Goal: Information Seeking & Learning: Learn about a topic

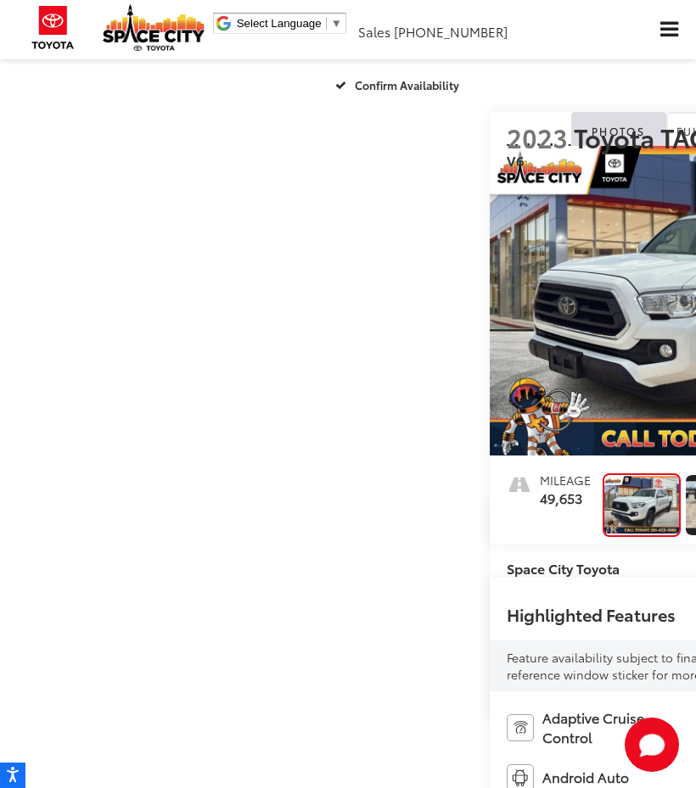
click at [665, 22] on span "Click to show site navigation" at bounding box center [669, 30] width 18 height 16
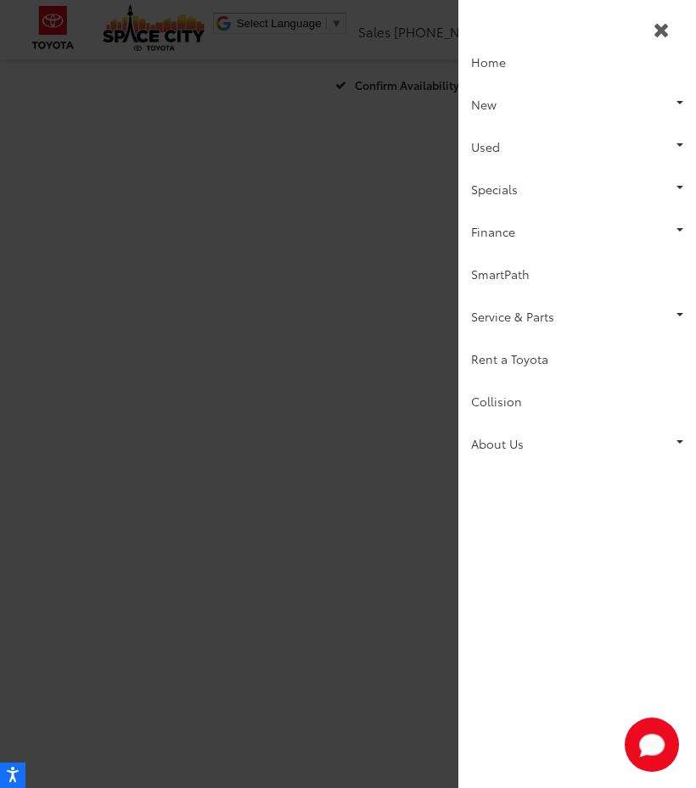
click at [497, 140] on link "Used" at bounding box center [577, 147] width 238 height 42
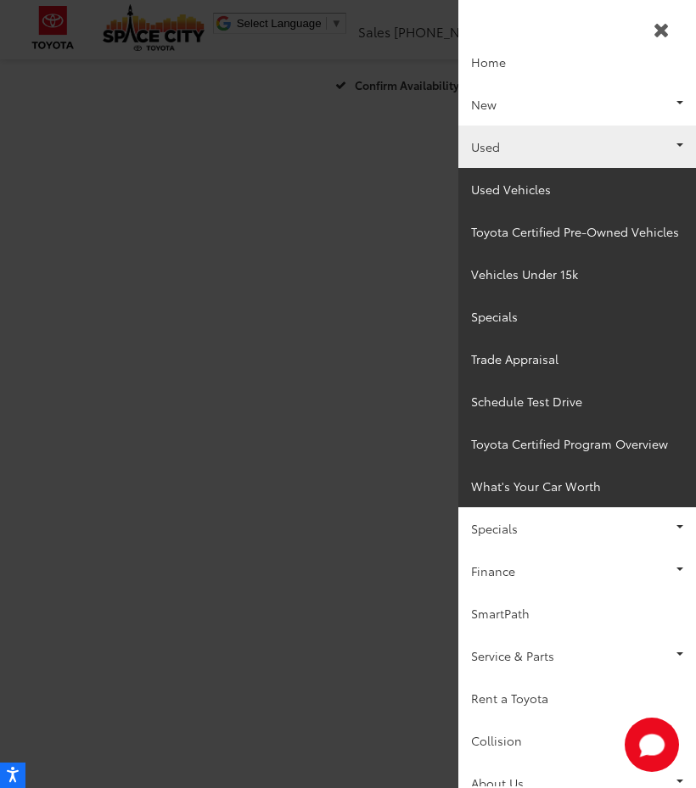
click at [604, 227] on link "Toyota Certified Pre-Owned Vehicles" at bounding box center [577, 231] width 238 height 42
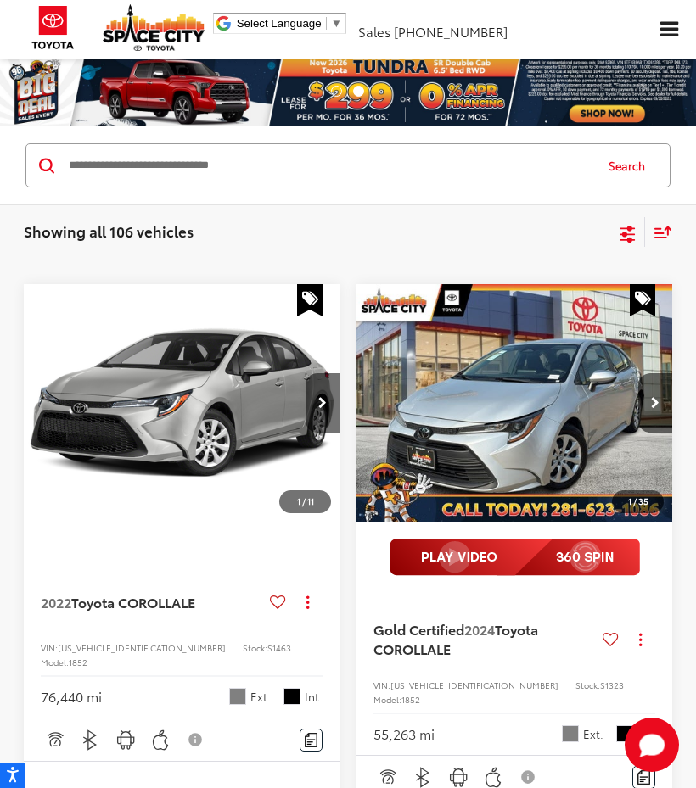
click at [633, 230] on icon "Select filters" at bounding box center [627, 234] width 21 height 21
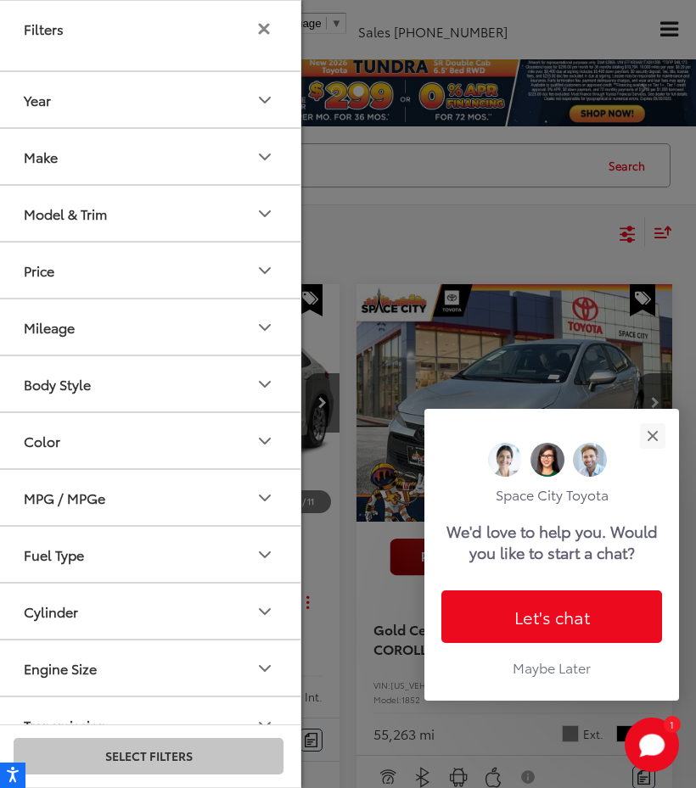
click at [248, 211] on button "Model & Trim" at bounding box center [150, 213] width 306 height 55
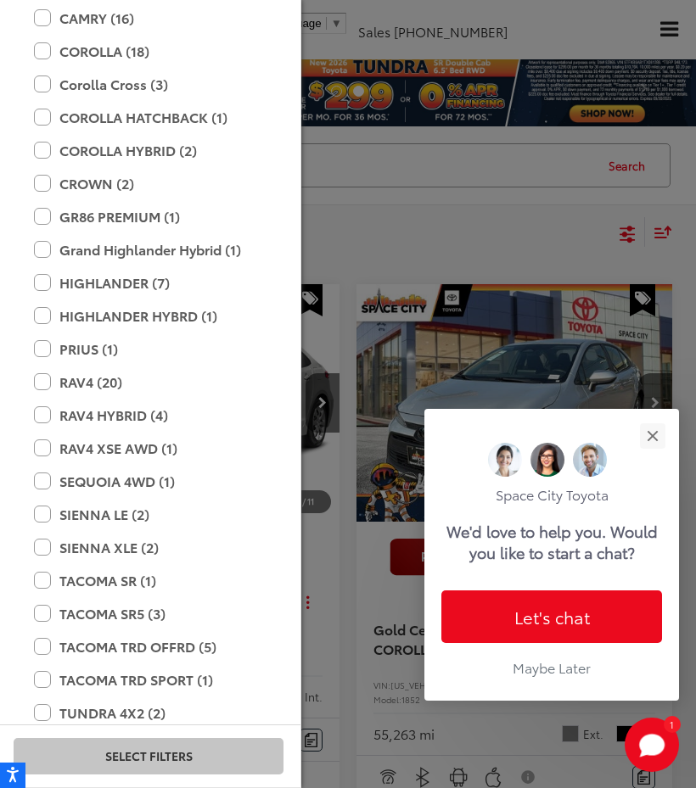
scroll to position [327, 0]
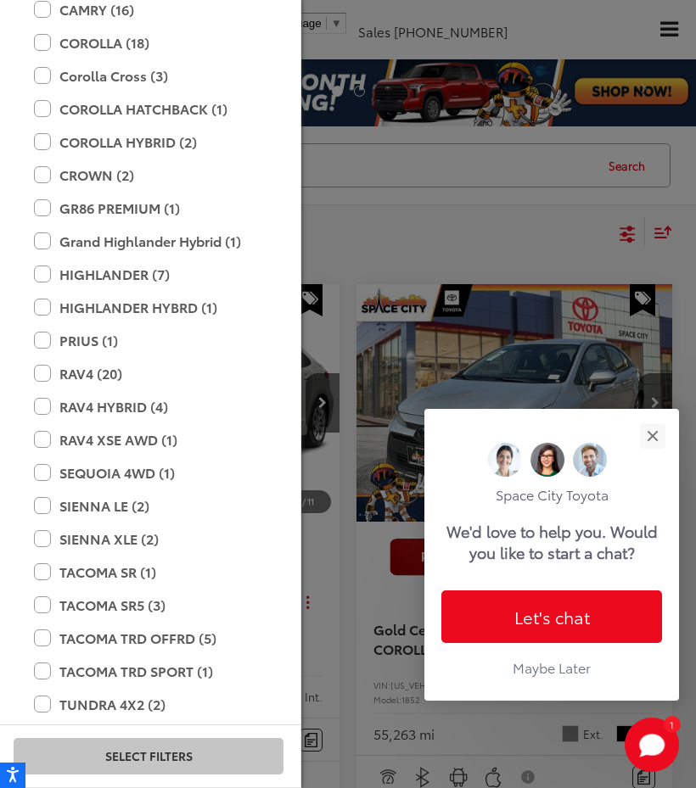
click at [137, 599] on label "TACOMA SR5 (3)" at bounding box center [148, 606] width 229 height 30
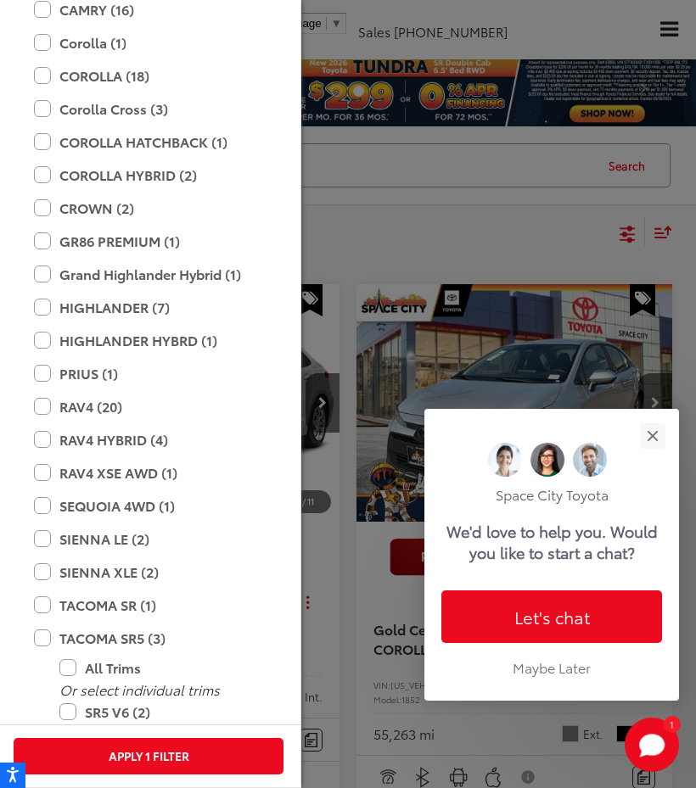
click at [166, 757] on button "Apply 1 Filter" at bounding box center [149, 756] width 270 height 36
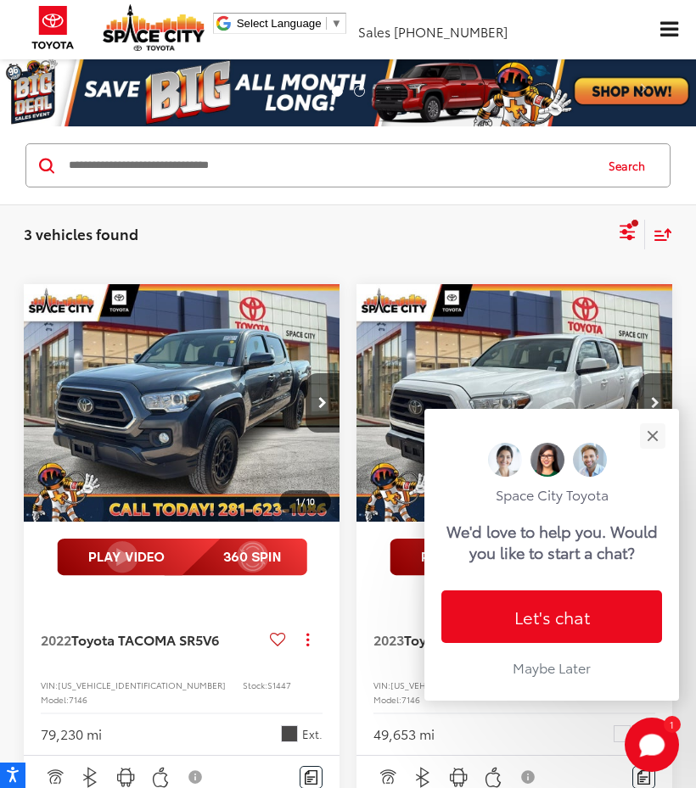
click at [650, 425] on button "Close" at bounding box center [652, 436] width 36 height 36
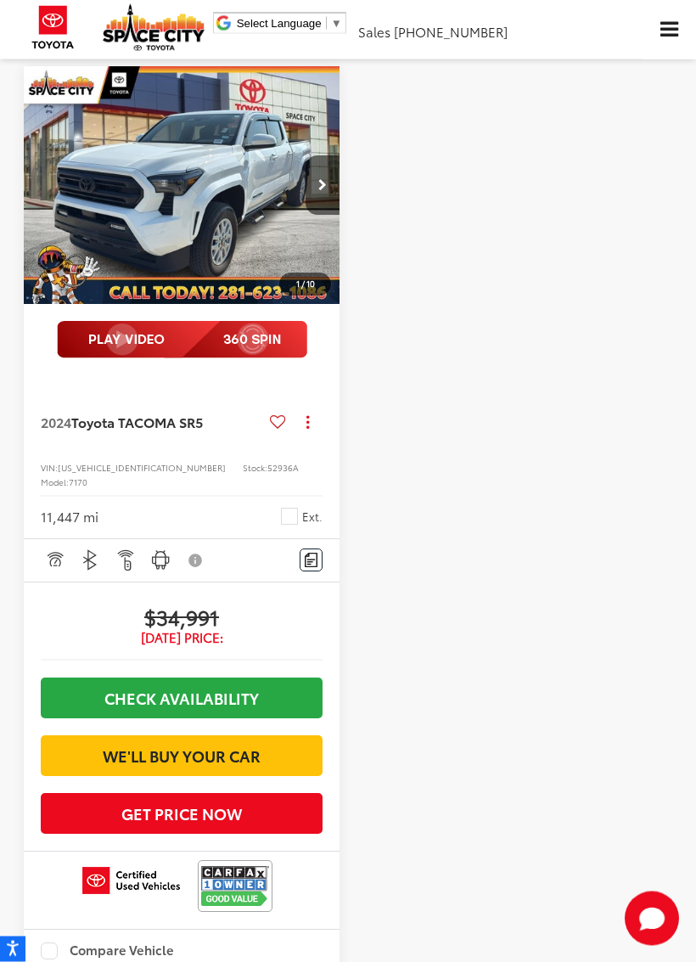
scroll to position [1024, 0]
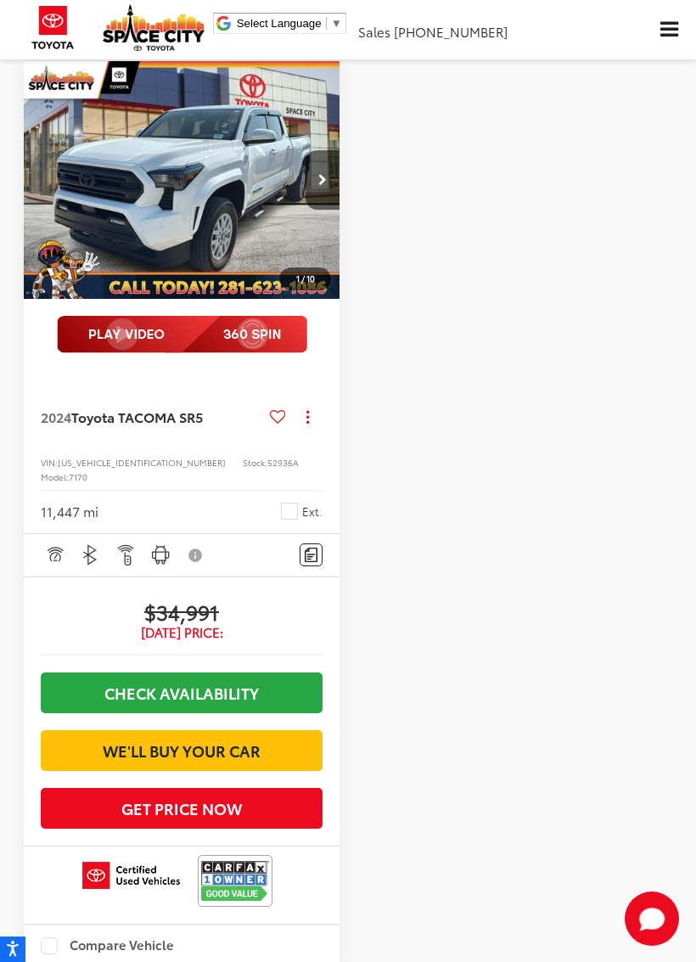
click at [200, 228] on img "2024 Toyota TACOMA SR5 SR5 0" at bounding box center [182, 180] width 318 height 238
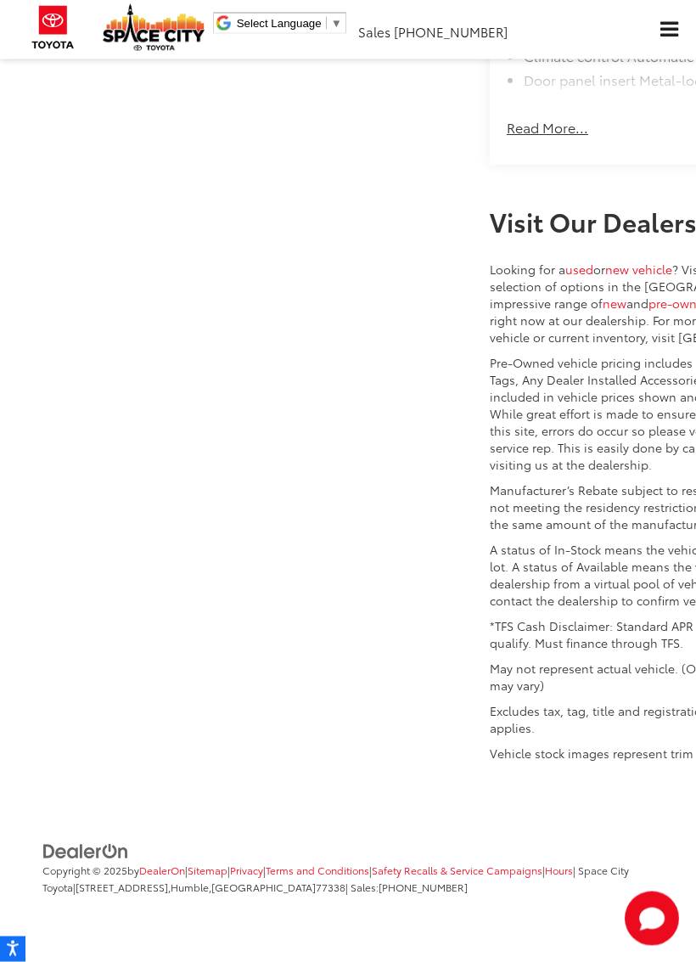
scroll to position [2532, 0]
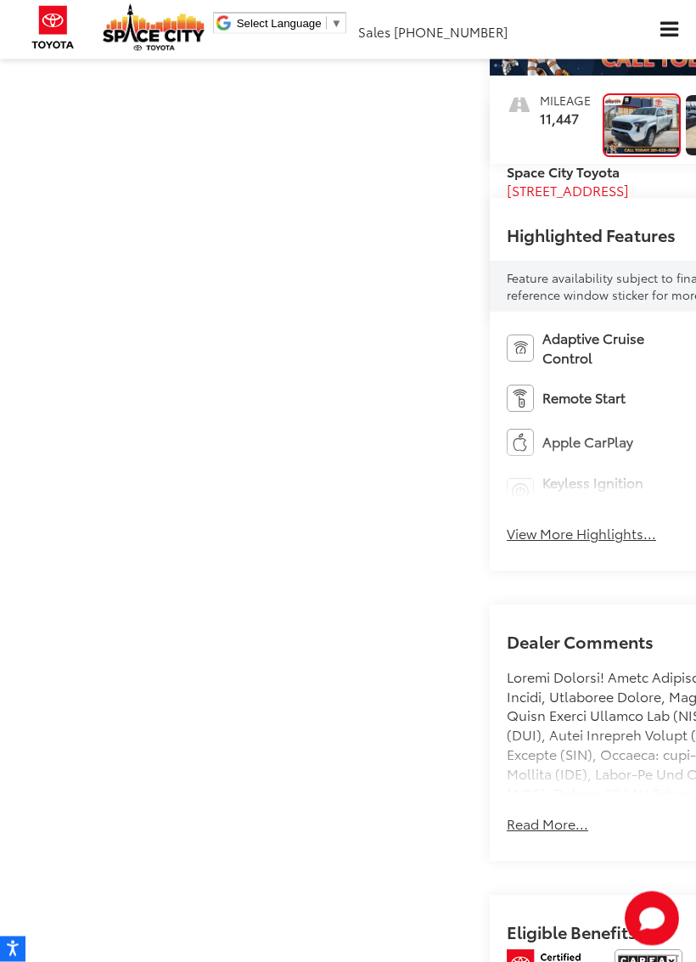
scroll to position [398, 0]
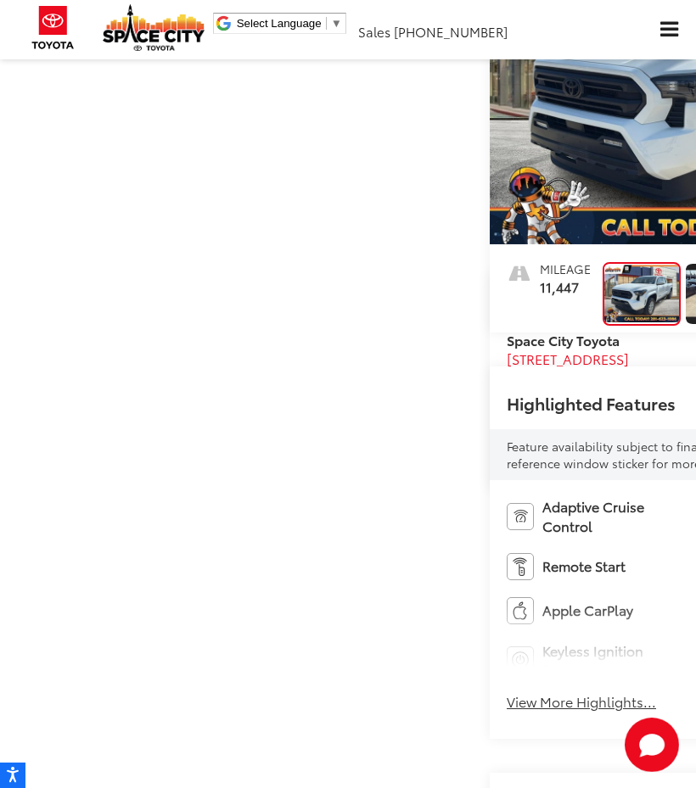
scroll to position [0, 0]
